Goal: Task Accomplishment & Management: Complete application form

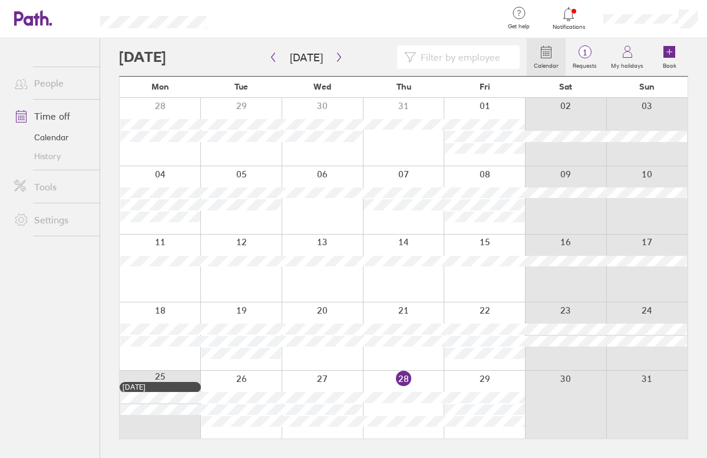
click at [46, 134] on link "Calendar" at bounding box center [52, 137] width 95 height 19
click at [335, 62] on button "button" at bounding box center [339, 57] width 15 height 19
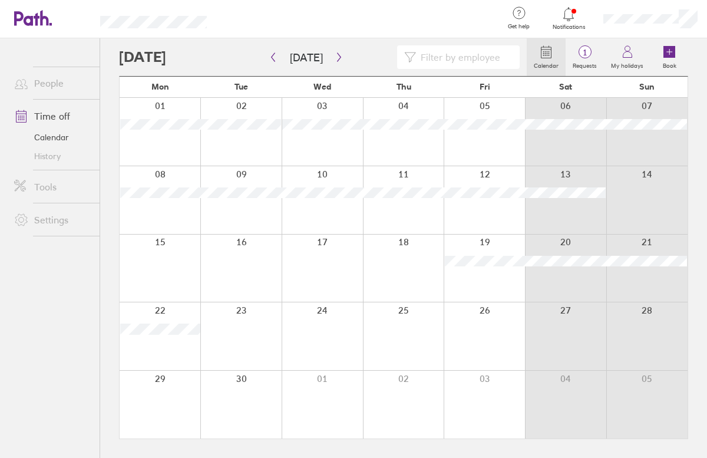
click at [241, 143] on div at bounding box center [240, 132] width 81 height 68
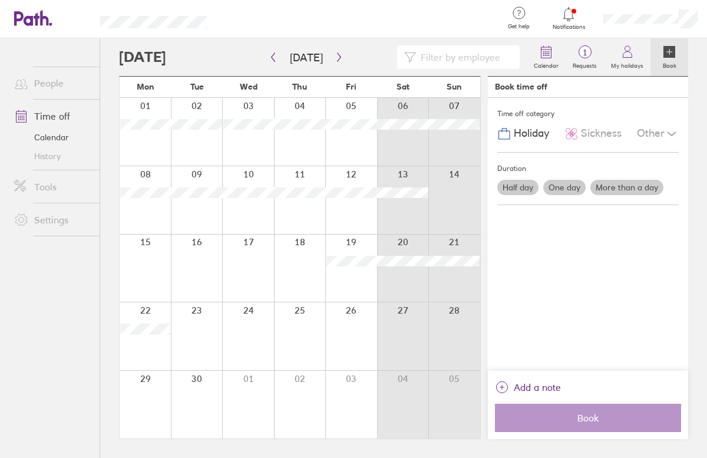
click at [514, 188] on label "Half day" at bounding box center [517, 187] width 41 height 15
click at [0, 0] on input "Half day" at bounding box center [0, 0] width 0 height 0
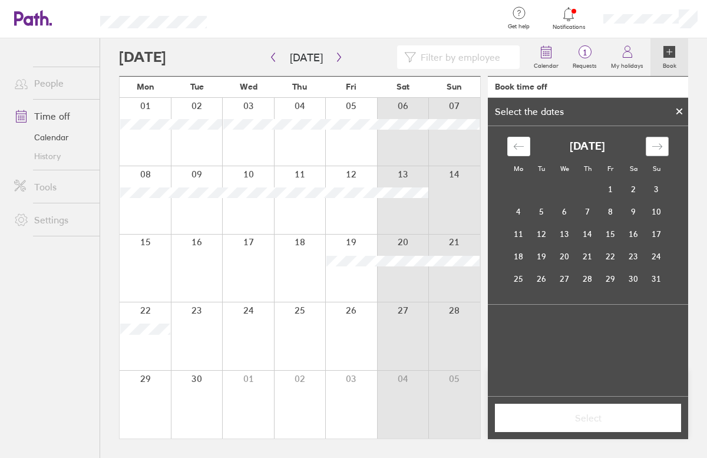
click at [653, 151] on icon "Move forward to switch to the next month." at bounding box center [656, 146] width 11 height 11
click at [544, 191] on td "2" at bounding box center [541, 189] width 23 height 22
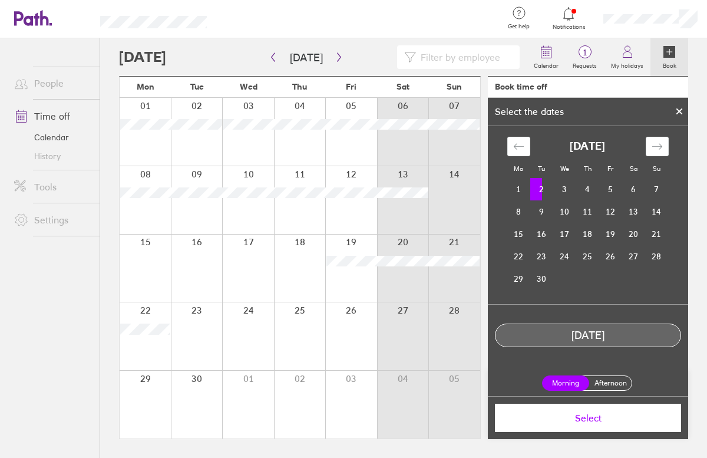
click at [602, 384] on label "Afternoon" at bounding box center [609, 383] width 47 height 14
click at [0, 0] on input "Afternoon" at bounding box center [0, 0] width 0 height 0
click at [587, 417] on span "Select" at bounding box center [588, 417] width 170 height 11
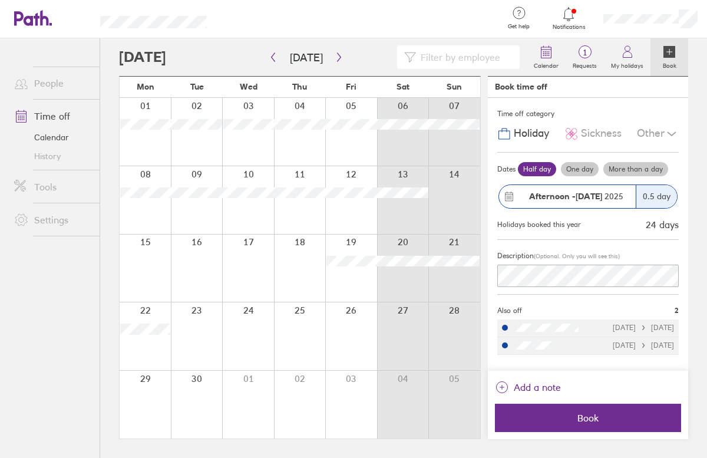
click at [492, 261] on div "Time off category Holiday Sickness Other Dates Half day One day More than a day…" at bounding box center [588, 234] width 200 height 273
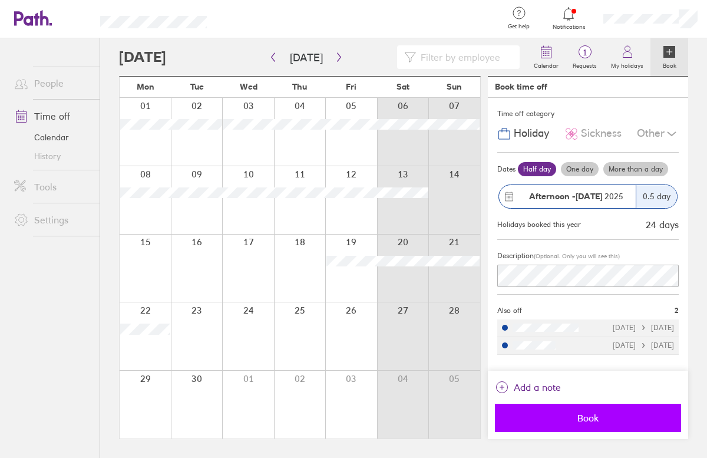
click at [590, 415] on span "Book" at bounding box center [588, 417] width 170 height 11
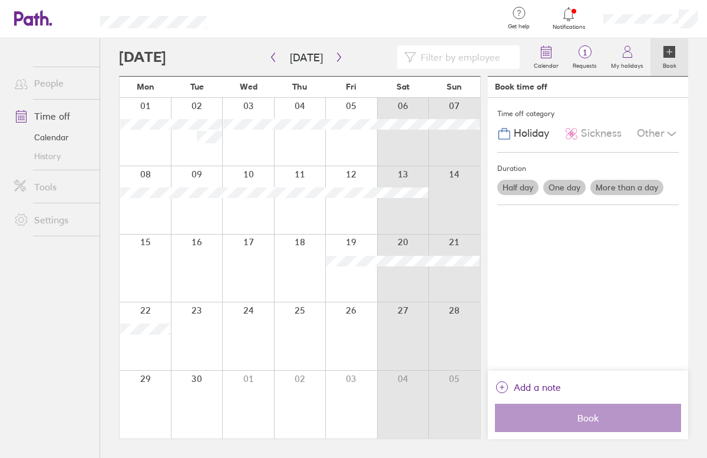
click at [348, 137] on div at bounding box center [351, 132] width 52 height 68
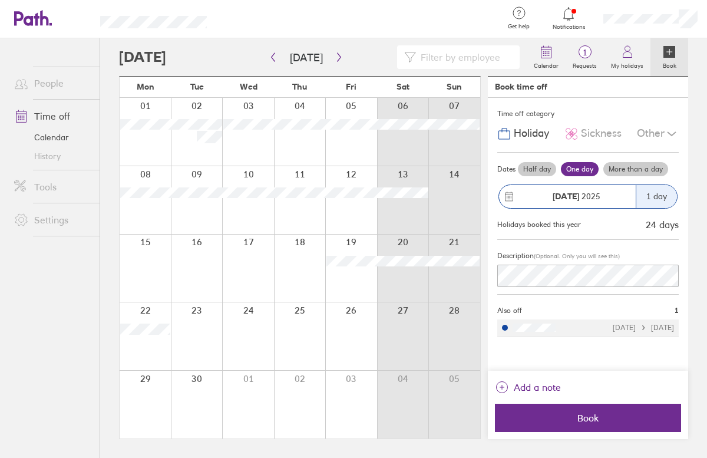
click at [245, 138] on div at bounding box center [248, 132] width 52 height 68
click at [237, 138] on div at bounding box center [248, 132] width 52 height 68
click at [544, 168] on label "Half day" at bounding box center [537, 169] width 38 height 14
click at [0, 0] on input "Half day" at bounding box center [0, 0] width 0 height 0
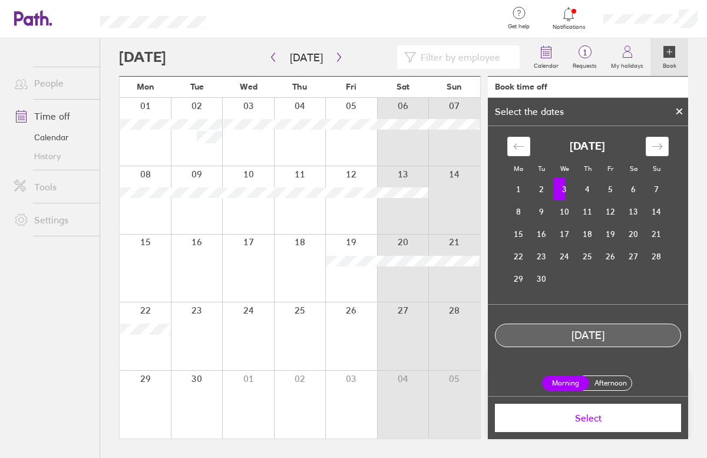
click at [601, 379] on label "Afternoon" at bounding box center [609, 383] width 47 height 14
click at [0, 0] on input "Afternoon" at bounding box center [0, 0] width 0 height 0
click at [592, 409] on button "Select" at bounding box center [588, 417] width 186 height 28
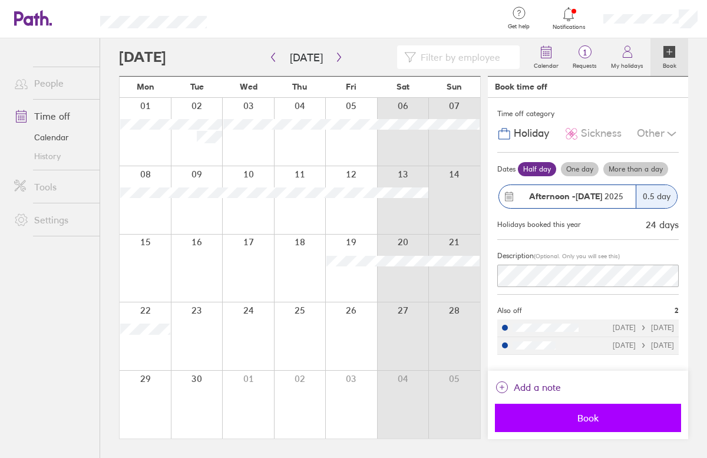
click at [591, 416] on span "Book" at bounding box center [588, 417] width 170 height 11
